Goal: Task Accomplishment & Management: Manage account settings

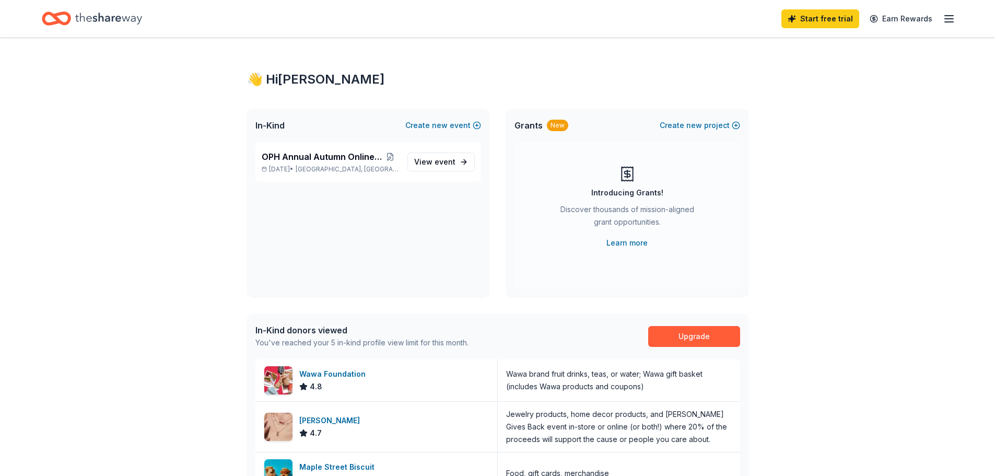
click at [189, 206] on div "👋 Hi Robin In-Kind Create new event OPH Annual Autumn Online Auction Oct 19, 20…" at bounding box center [497, 409] width 995 height 742
click at [433, 162] on span "View event" at bounding box center [434, 162] width 41 height 13
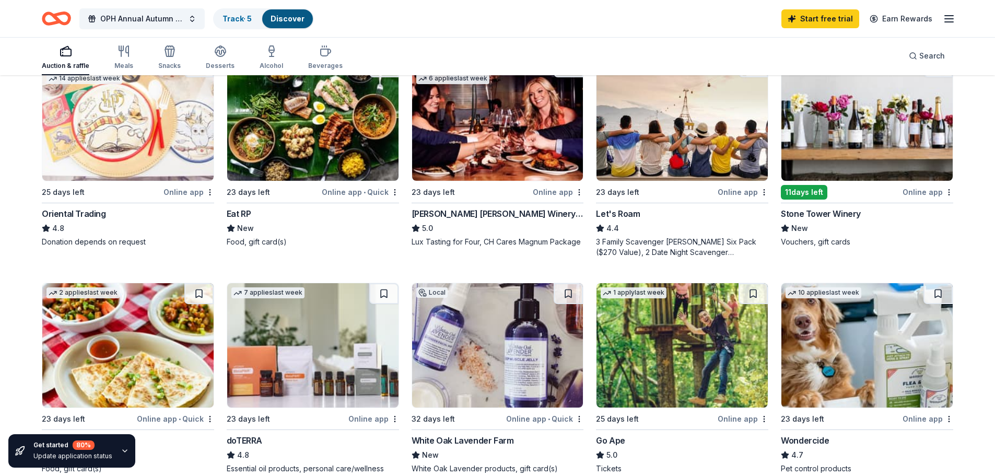
scroll to position [328, 0]
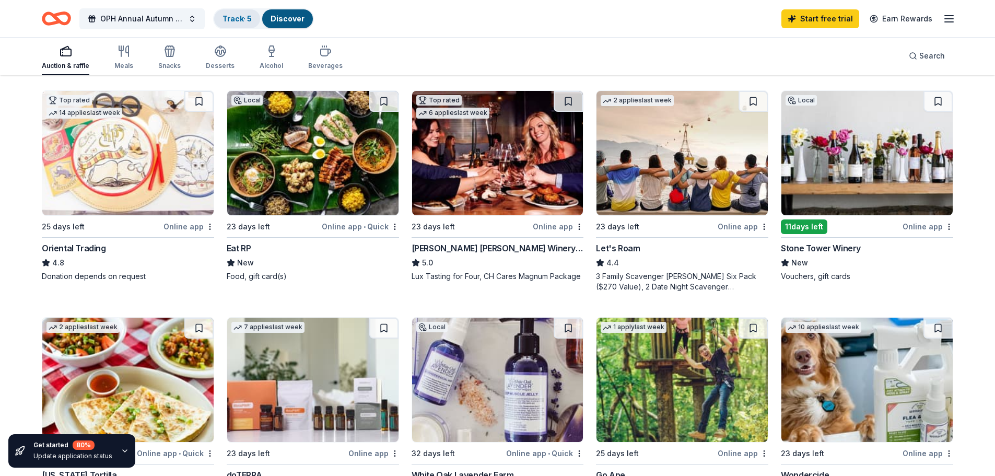
click at [234, 20] on link "Track · 5" at bounding box center [236, 18] width 29 height 9
click at [277, 16] on link "Discover" at bounding box center [288, 18] width 34 height 9
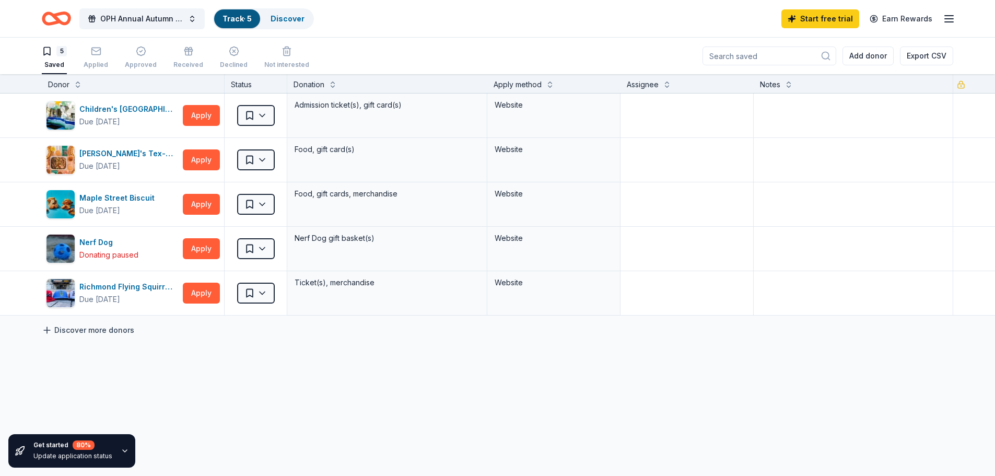
click at [120, 330] on link "Discover more donors" at bounding box center [88, 330] width 92 height 13
